Goal: Navigation & Orientation: Find specific page/section

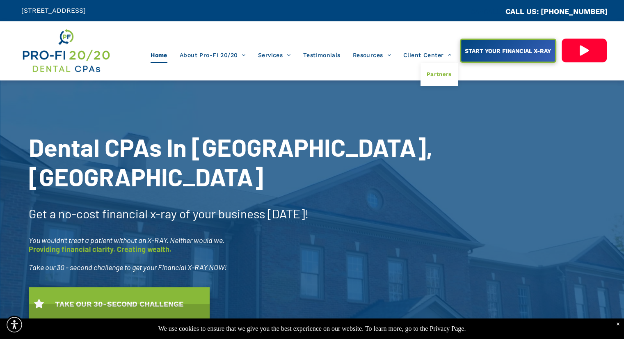
click at [432, 76] on span "Partners" at bounding box center [439, 74] width 25 height 11
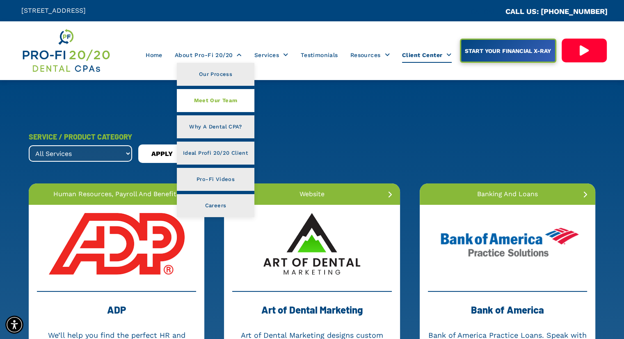
click at [206, 98] on span "Meet Our Team" at bounding box center [215, 100] width 43 height 11
